Goal: Use online tool/utility: Utilize a website feature to perform a specific function

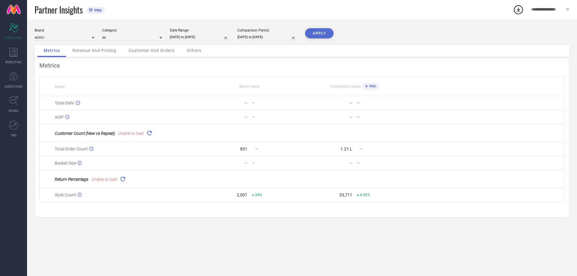
select select "9"
select select "2025"
select select "10"
select select "2025"
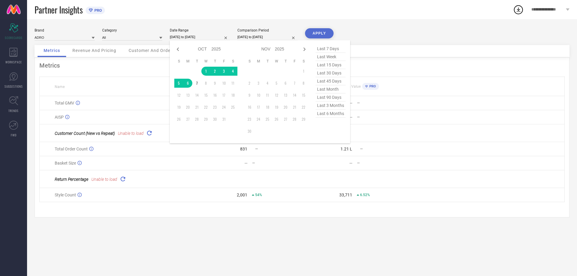
click at [201, 36] on input "[DATE] to [DATE]" at bounding box center [200, 37] width 60 height 6
click at [205, 69] on td "1" at bounding box center [205, 71] width 9 height 9
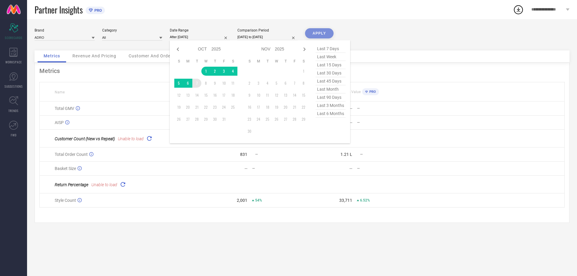
type input "[DATE] to [DATE]"
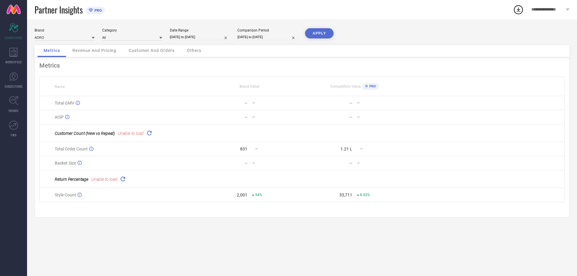
click at [312, 35] on button "APPLY" at bounding box center [319, 33] width 29 height 10
